Goal: Information Seeking & Learning: Learn about a topic

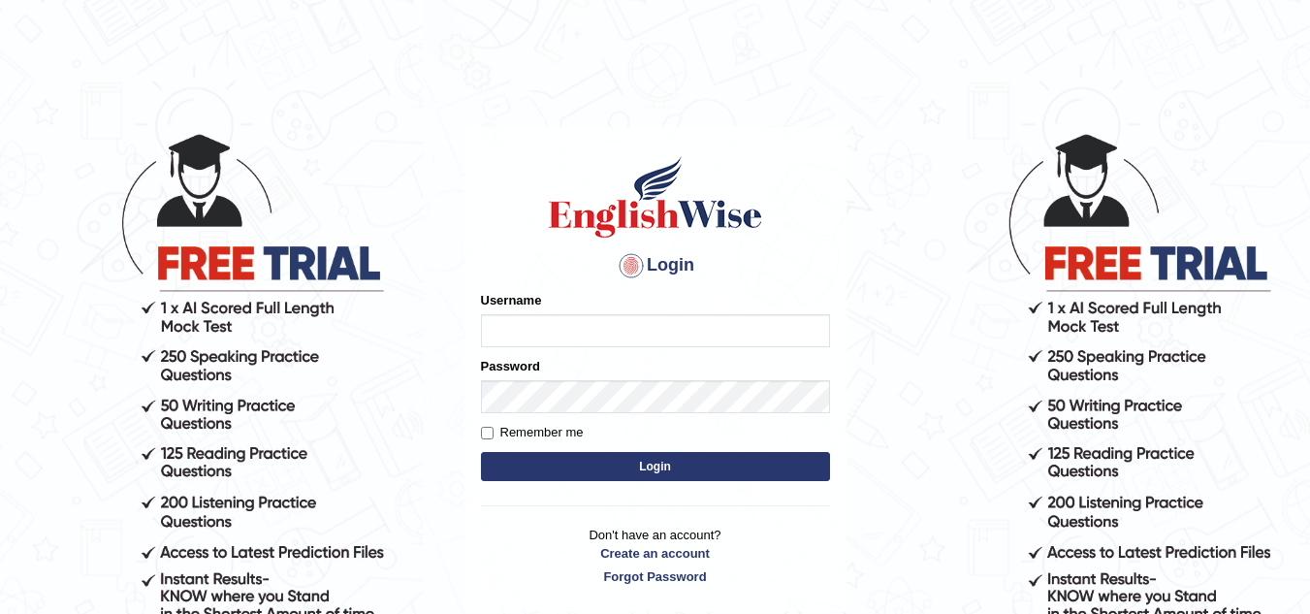
type input "Marzieh1988"
click at [597, 468] on button "Login" at bounding box center [655, 466] width 349 height 29
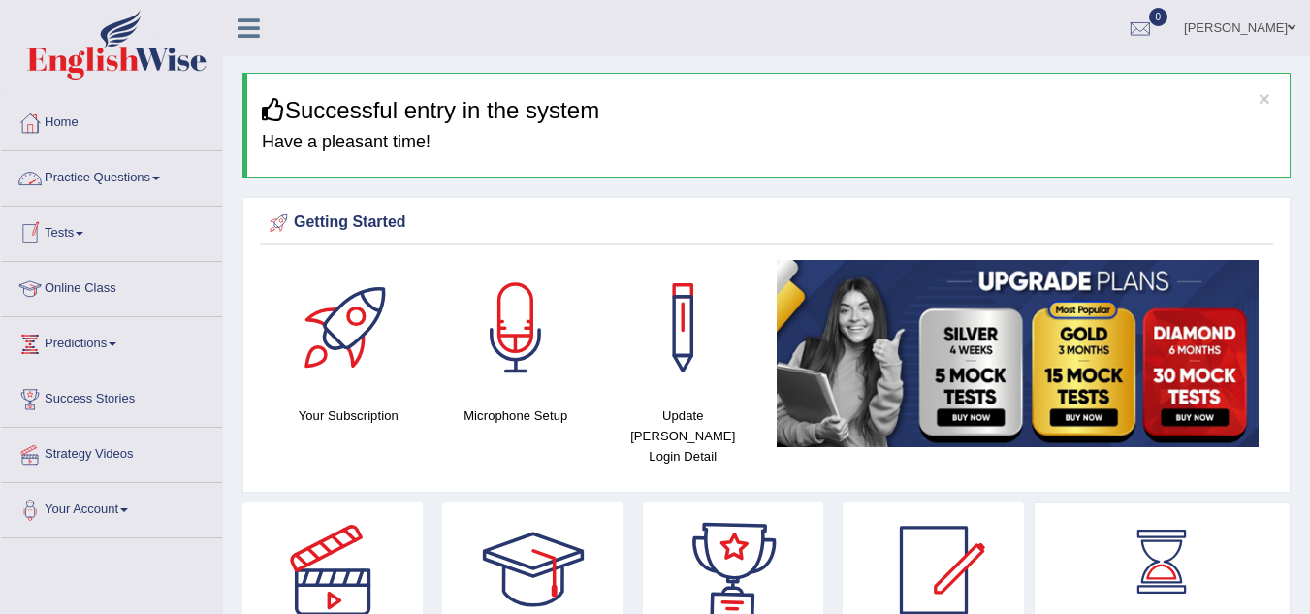
click at [135, 175] on link "Practice Questions" at bounding box center [111, 175] width 221 height 48
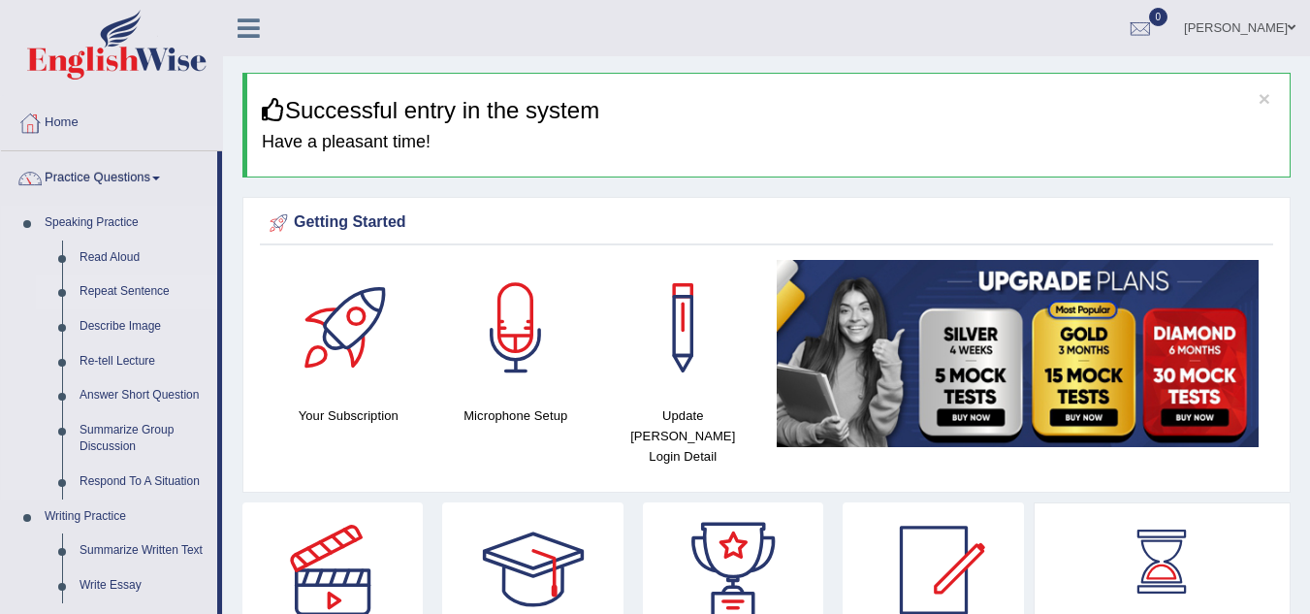
click at [133, 286] on link "Repeat Sentence" at bounding box center [144, 291] width 146 height 35
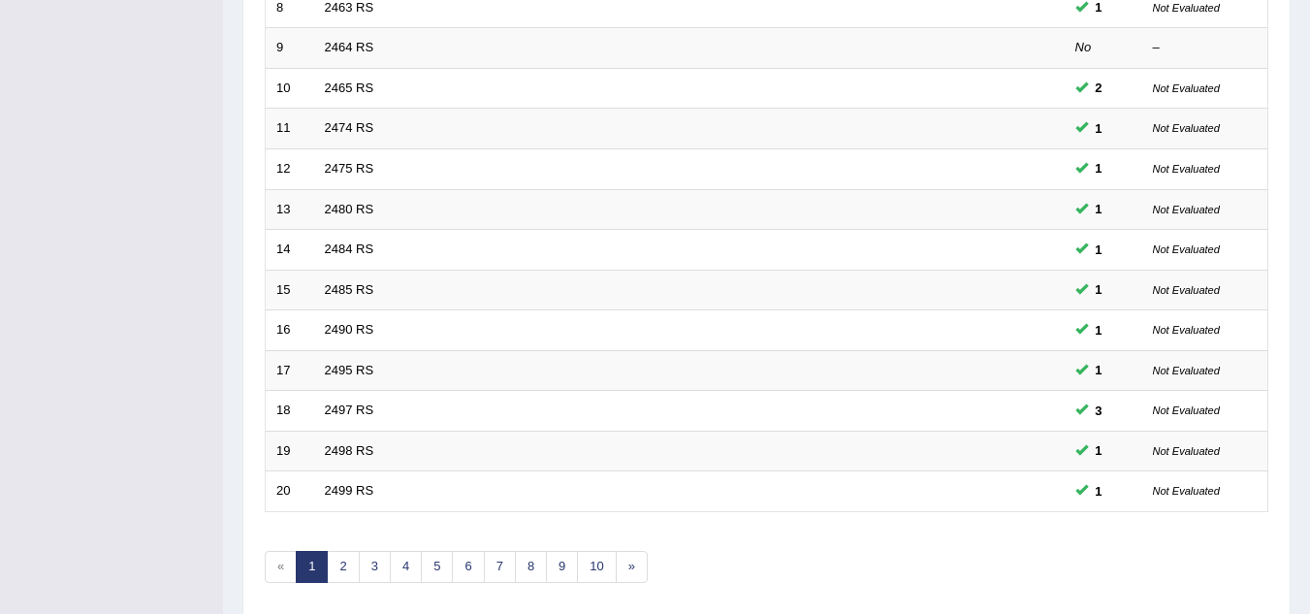
scroll to position [670, 0]
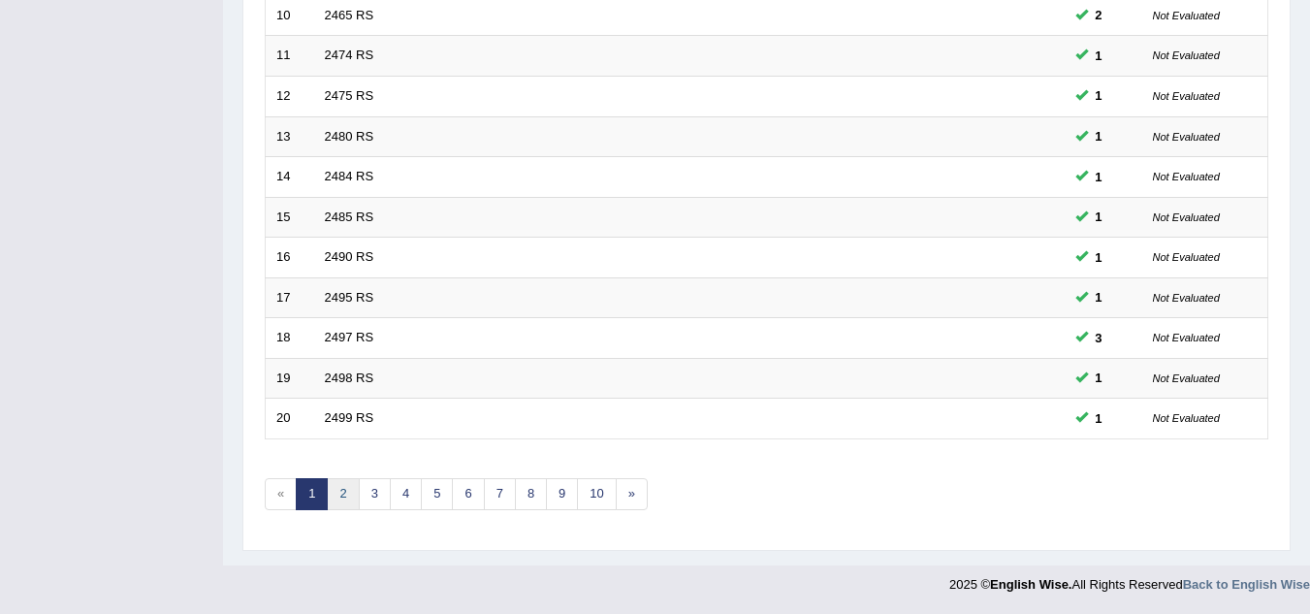
click at [351, 492] on link "2" at bounding box center [343, 494] width 32 height 32
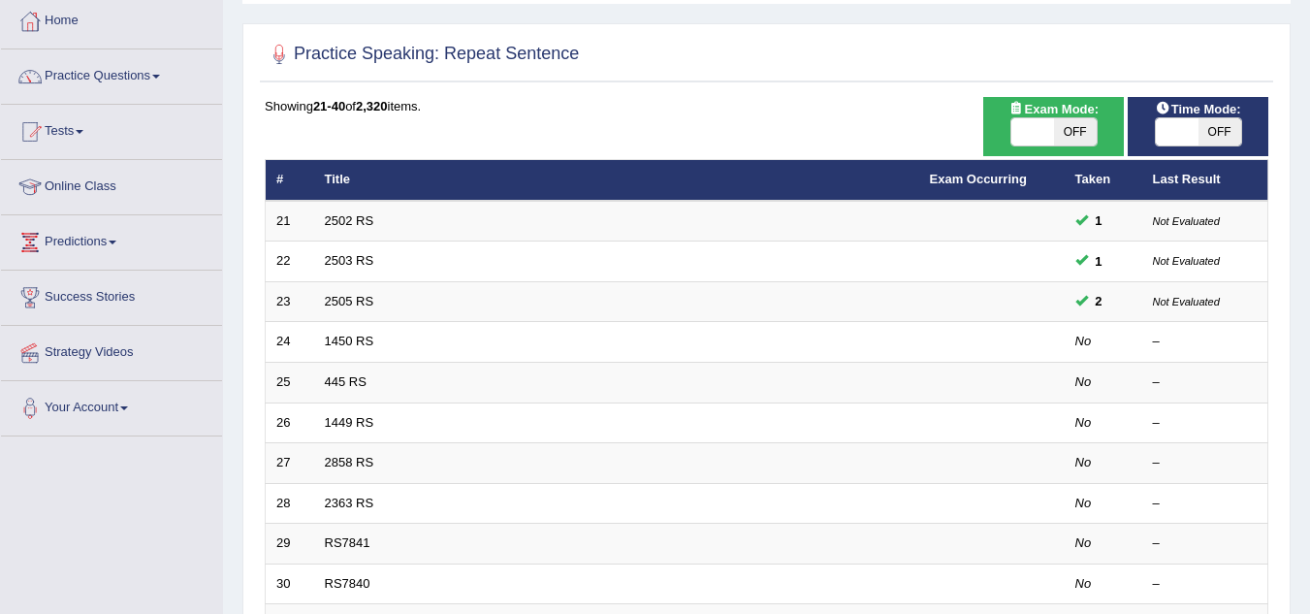
scroll to position [104, 0]
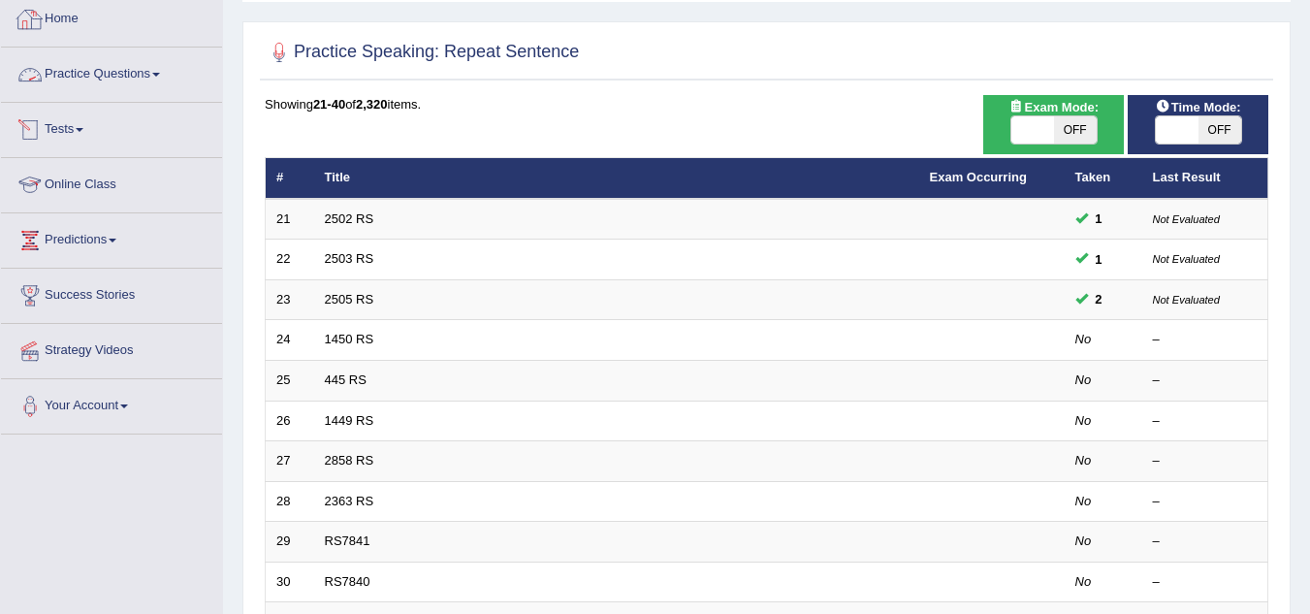
click at [159, 79] on link "Practice Questions" at bounding box center [111, 72] width 221 height 48
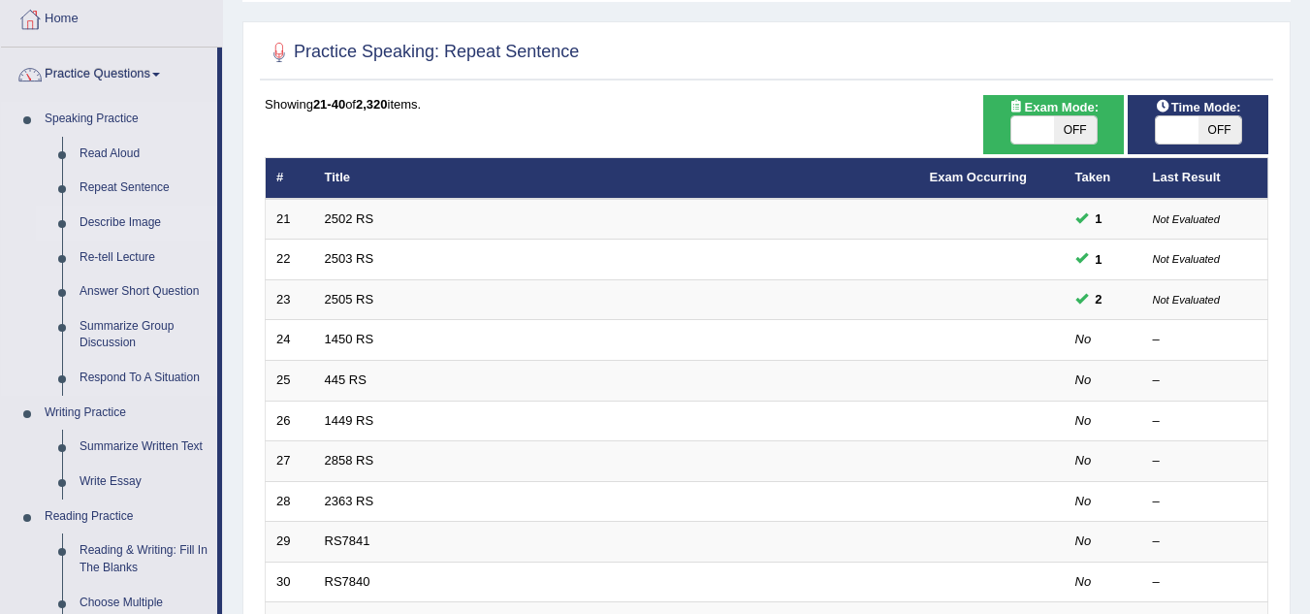
click at [134, 215] on link "Describe Image" at bounding box center [144, 223] width 146 height 35
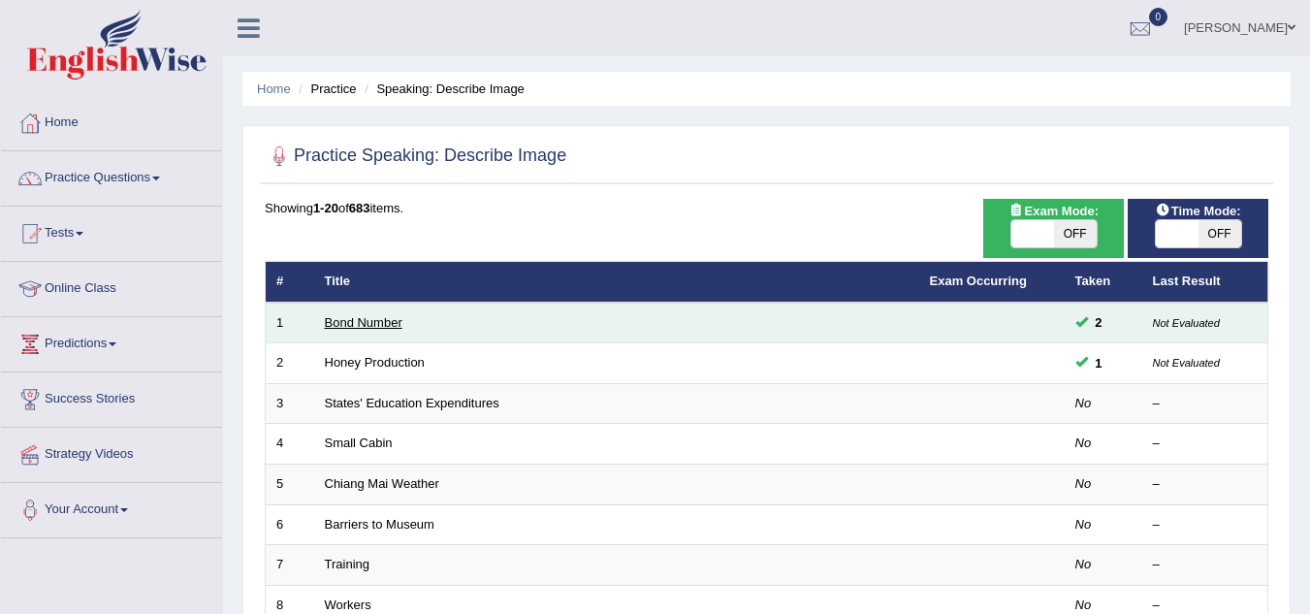
click at [392, 324] on link "Bond Number" at bounding box center [364, 322] width 78 height 15
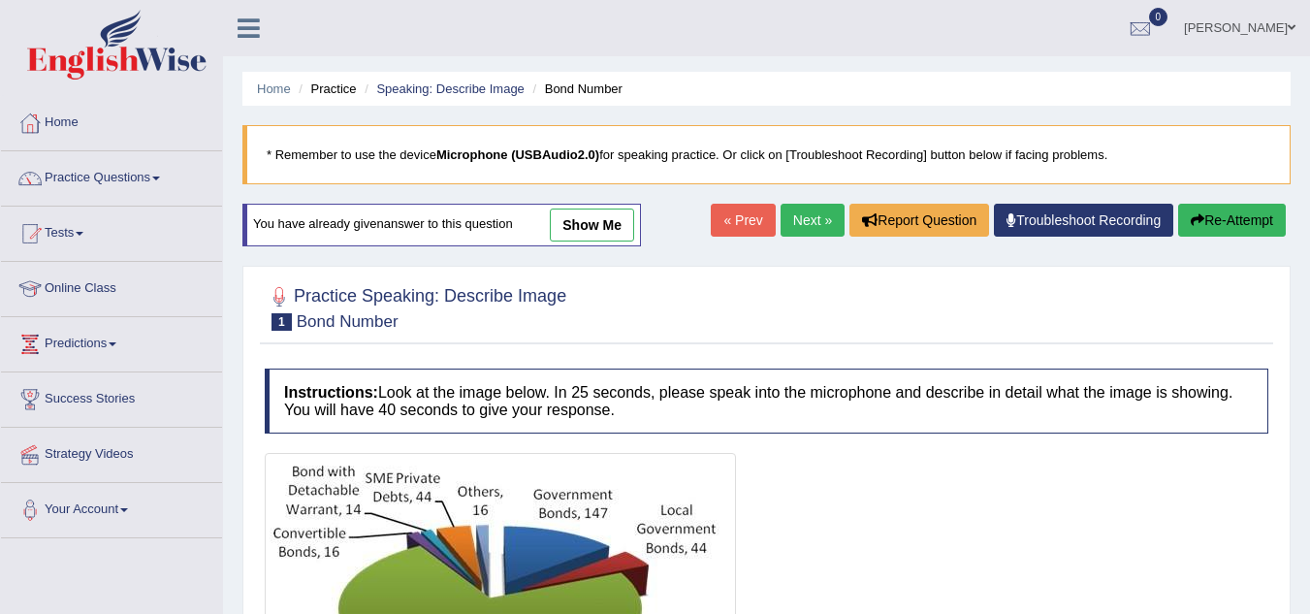
drag, startPoint x: 608, startPoint y: 229, endPoint x: 966, endPoint y: 249, distance: 358.4
click at [608, 229] on link "show me" at bounding box center [592, 224] width 84 height 33
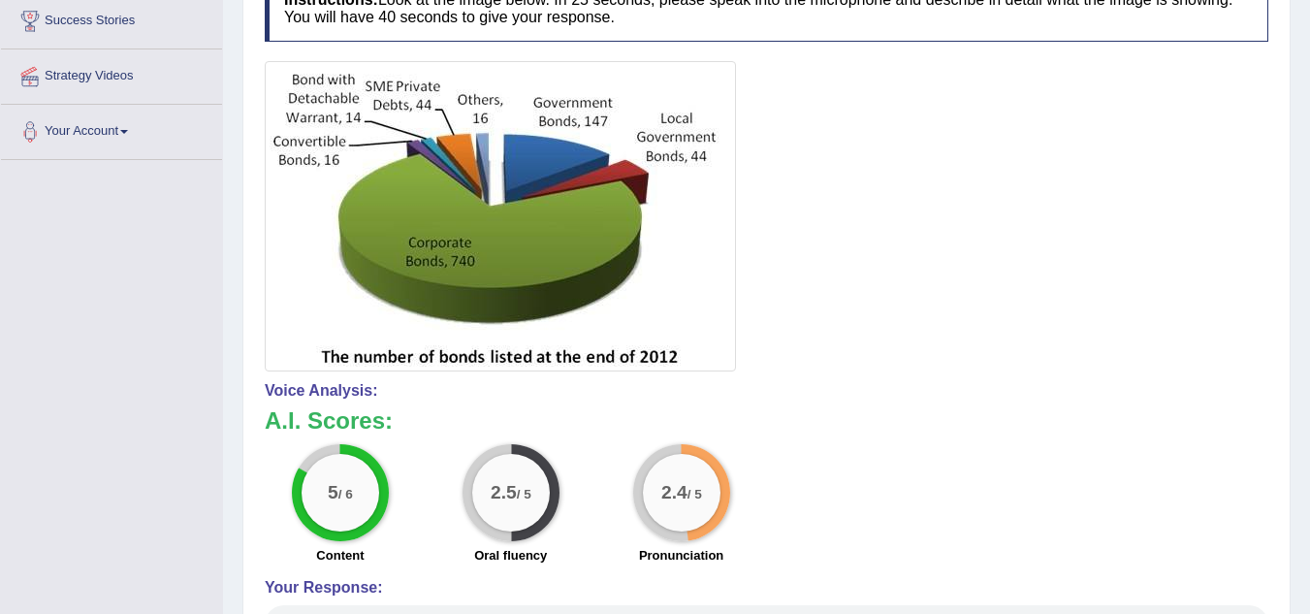
scroll to position [339, 0]
